Goal: Complete application form

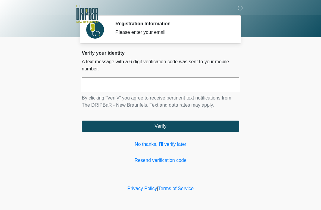
click at [204, 159] on link "Resend verification code" at bounding box center [161, 160] width 158 height 7
click at [166, 148] on link "No thanks, I'll verify later" at bounding box center [161, 144] width 158 height 7
click at [165, 148] on link "No thanks, I'll verify later" at bounding box center [161, 144] width 158 height 7
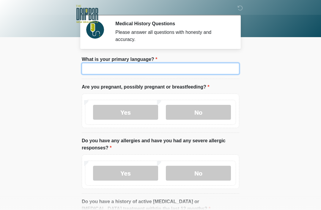
click at [214, 71] on input "What is your primary language?" at bounding box center [161, 68] width 158 height 11
type input "*******"
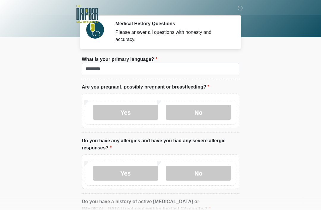
click at [199, 110] on label "No" at bounding box center [198, 112] width 65 height 15
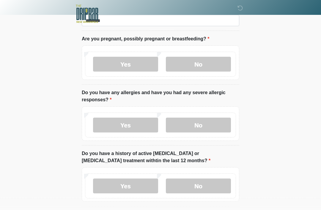
scroll to position [51, 0]
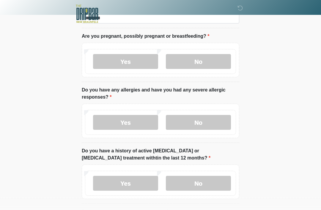
click at [217, 122] on label "No" at bounding box center [198, 122] width 65 height 15
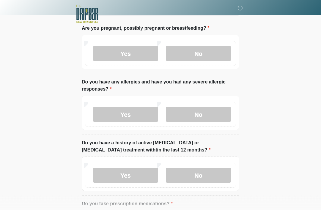
scroll to position [62, 0]
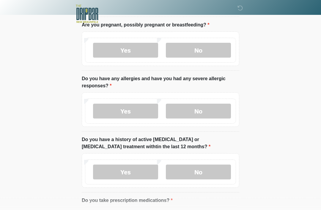
click at [141, 112] on label "Yes" at bounding box center [125, 111] width 65 height 15
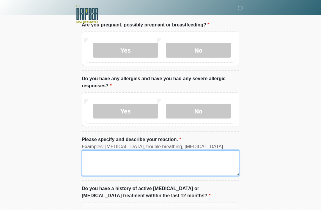
click at [148, 151] on textarea "Please specify and describe your reaction." at bounding box center [161, 164] width 158 height 26
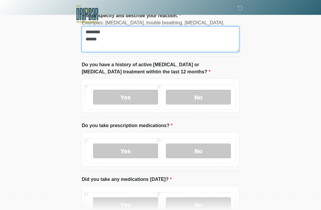
type textarea "******** *****"
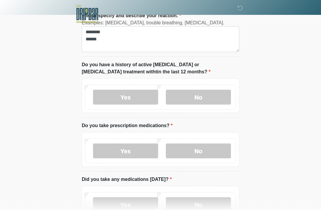
click at [220, 97] on label "No" at bounding box center [198, 97] width 65 height 15
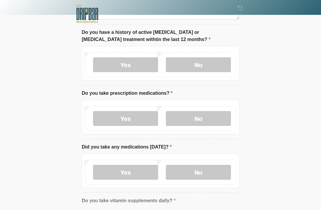
scroll to position [222, 0]
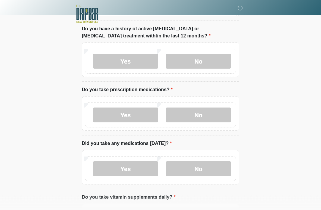
click at [210, 112] on label "No" at bounding box center [198, 115] width 65 height 15
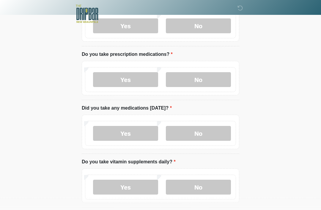
scroll to position [258, 0]
click at [136, 77] on label "Yes" at bounding box center [125, 79] width 65 height 15
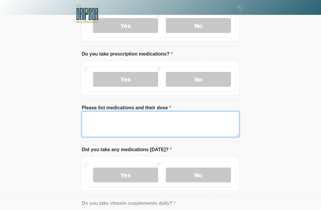
click at [178, 122] on textarea "Please list medications and their dose" at bounding box center [161, 125] width 158 height 26
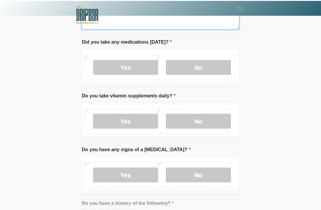
scroll to position [366, 0]
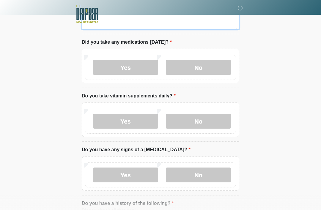
type textarea "**********"
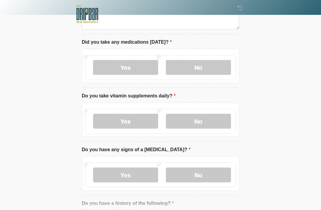
click at [137, 64] on label "Yes" at bounding box center [125, 67] width 65 height 15
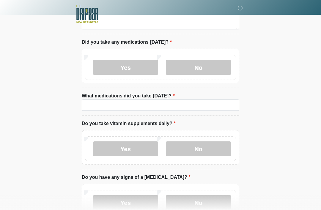
click at [200, 120] on li "Do you take vitamin supplements daily? Do you take vitamin supplements daily? Y…" at bounding box center [161, 144] width 158 height 49
click at [212, 67] on label "No" at bounding box center [198, 67] width 65 height 15
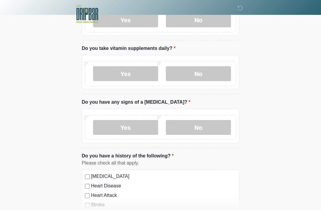
scroll to position [415, 0]
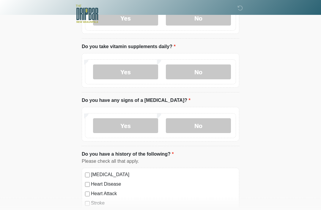
click at [137, 69] on label "Yes" at bounding box center [125, 72] width 65 height 15
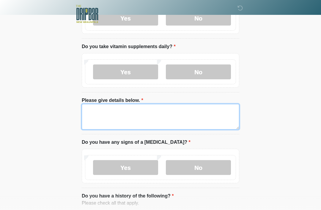
click at [166, 113] on textarea "Please give details below." at bounding box center [161, 117] width 158 height 26
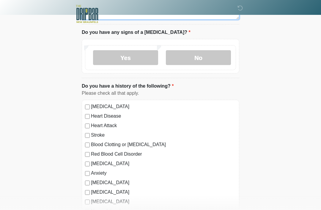
type textarea "**********"
click at [214, 55] on label "No" at bounding box center [198, 57] width 65 height 15
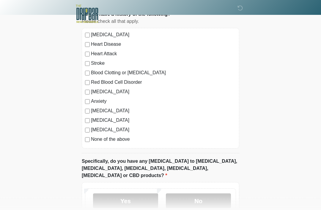
scroll to position [602, 0]
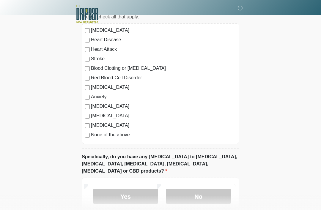
click at [91, 133] on label "None of the above" at bounding box center [163, 134] width 145 height 7
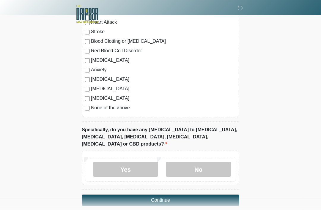
click at [220, 162] on label "No" at bounding box center [198, 169] width 65 height 15
click at [212, 195] on button "Continue" at bounding box center [161, 200] width 158 height 11
click at [211, 195] on button "Continue" at bounding box center [161, 200] width 158 height 11
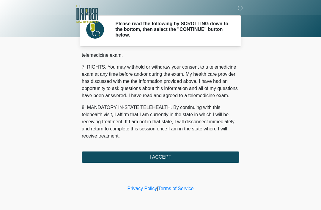
scroll to position [261, 0]
click at [206, 158] on button "I ACCEPT" at bounding box center [161, 157] width 158 height 11
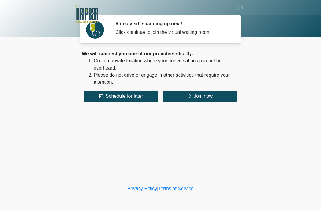
click at [220, 96] on button "Join now" at bounding box center [200, 96] width 74 height 11
click at [225, 94] on button "Join now" at bounding box center [200, 96] width 74 height 11
